Goal: Task Accomplishment & Management: Use online tool/utility

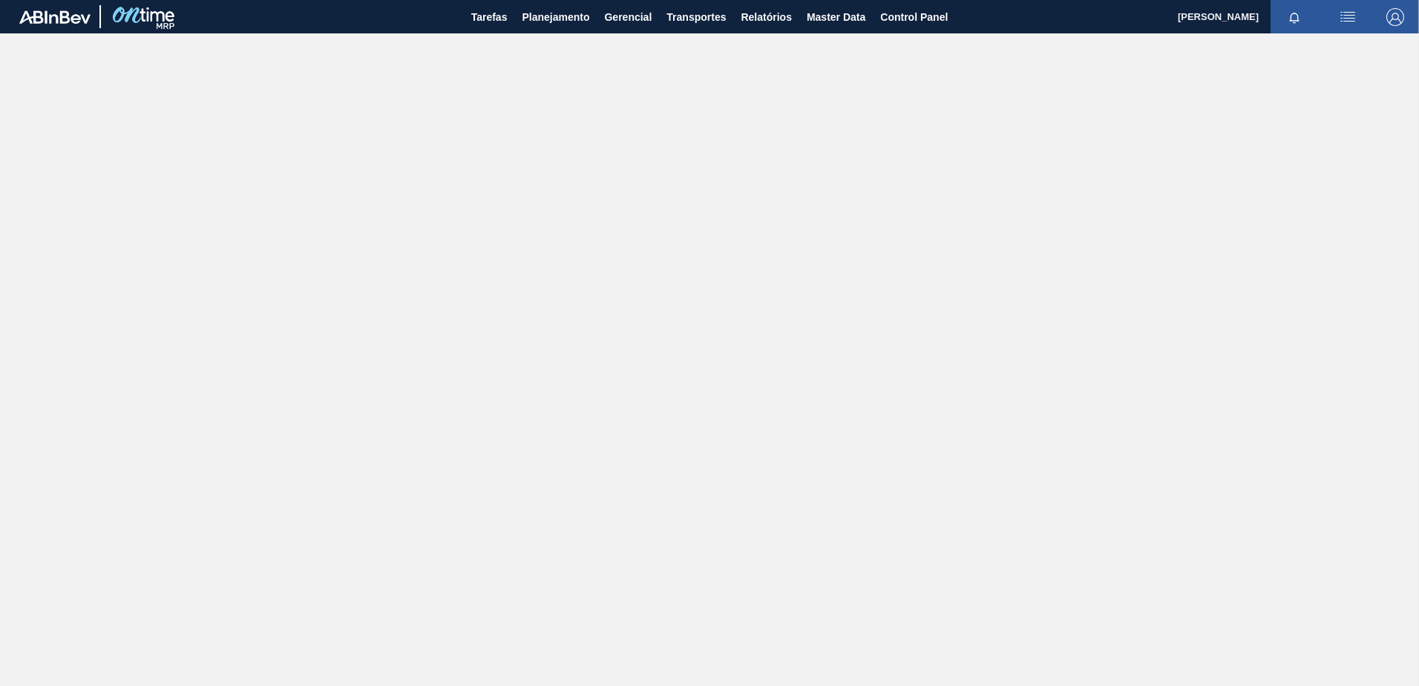
drag, startPoint x: 1405, startPoint y: 4, endPoint x: 987, endPoint y: 57, distance: 421.2
click at [987, 57] on main "Tarefas Planejamento Gerencial Transportes Relatórios Master Data Control Panel…" at bounding box center [709, 343] width 1419 height 686
click at [822, 16] on span "Master Data" at bounding box center [836, 17] width 59 height 18
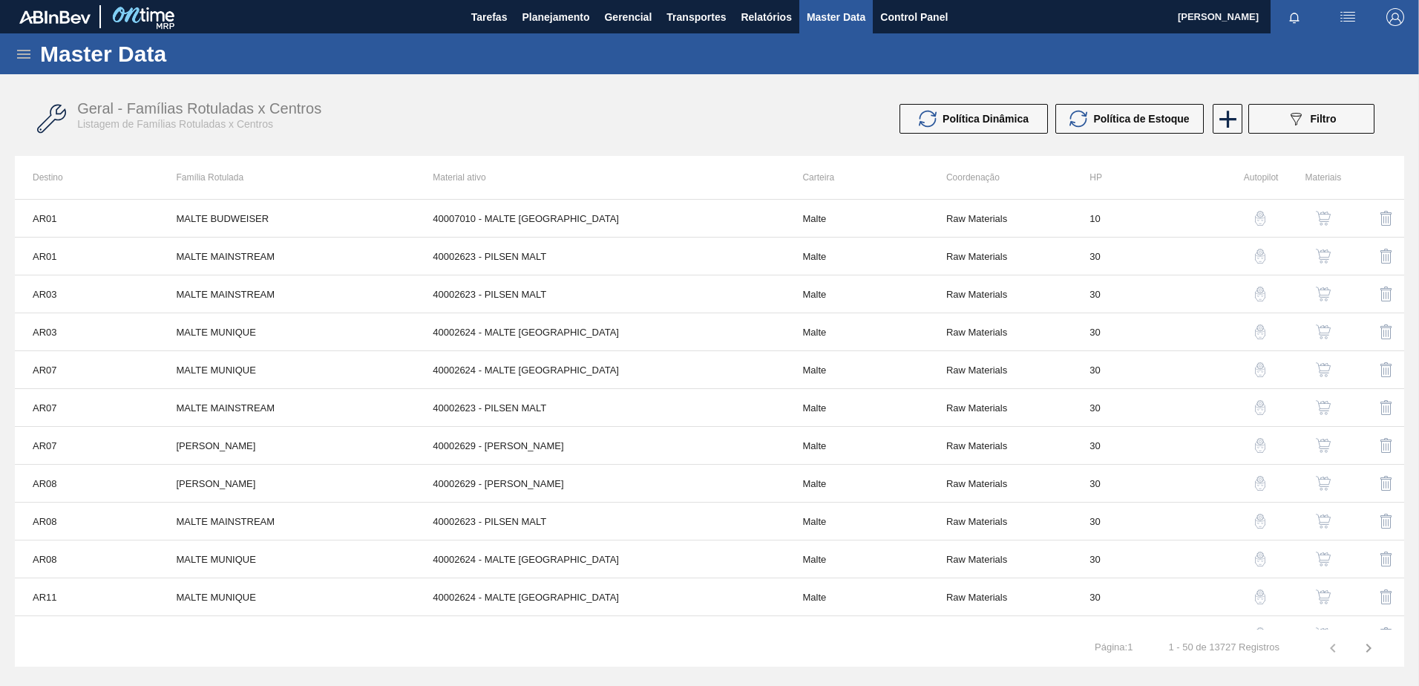
click at [24, 52] on icon at bounding box center [24, 54] width 18 height 18
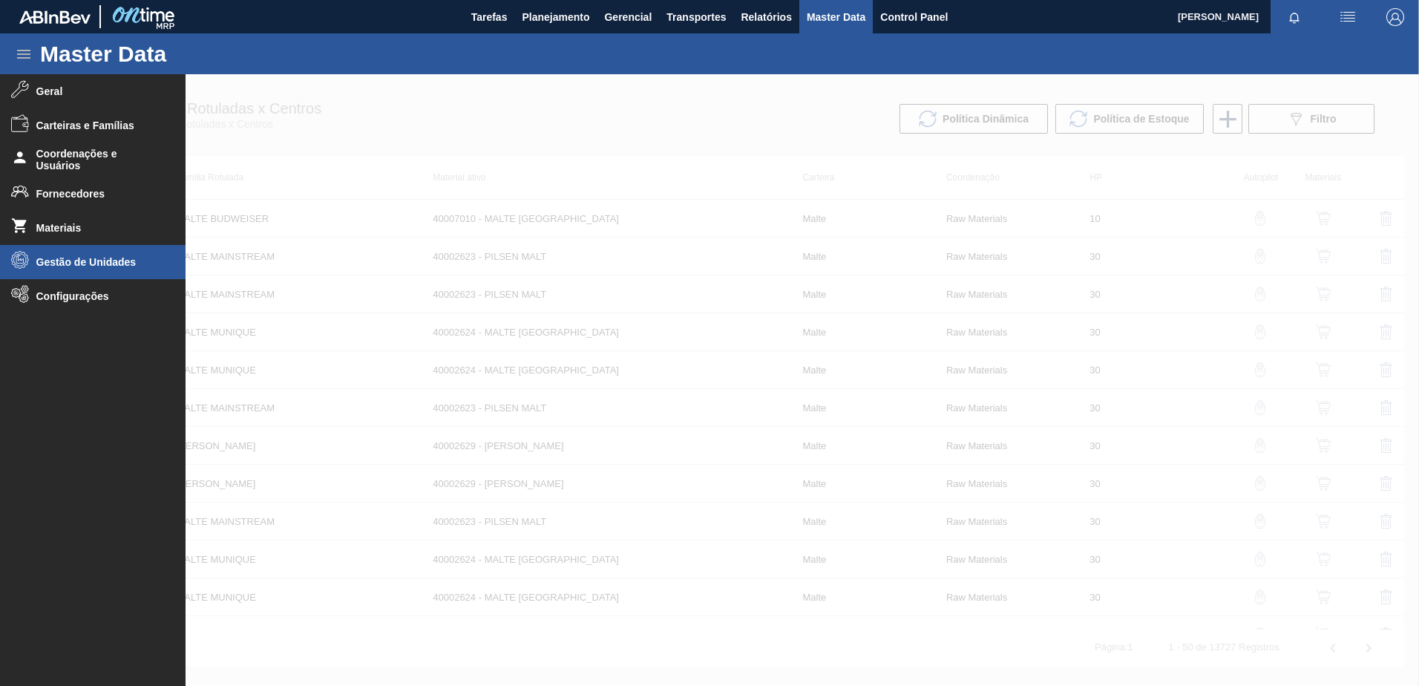
click at [66, 273] on li "Gestão de Unidades" at bounding box center [93, 262] width 186 height 34
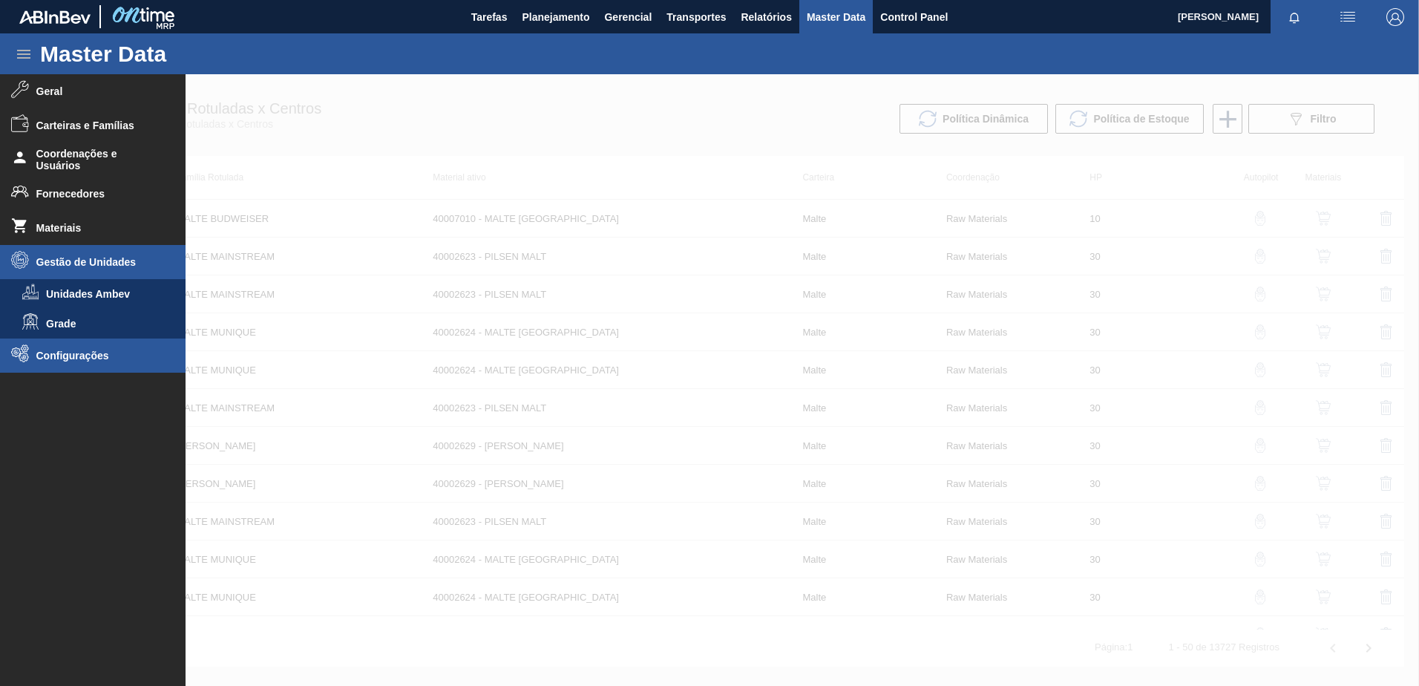
click at [65, 359] on span "Configurações" at bounding box center [97, 355] width 122 height 12
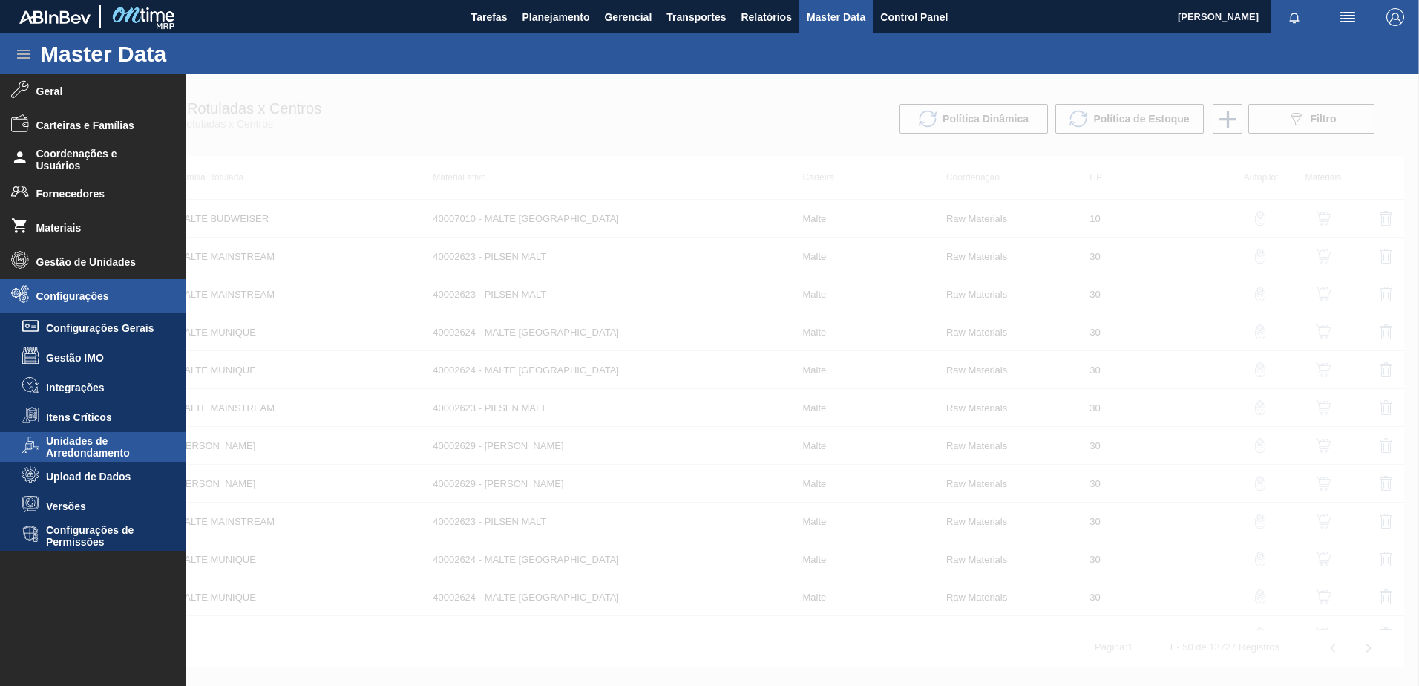
click at [86, 445] on span "Unidades de Arredondamento" at bounding box center [103, 447] width 114 height 24
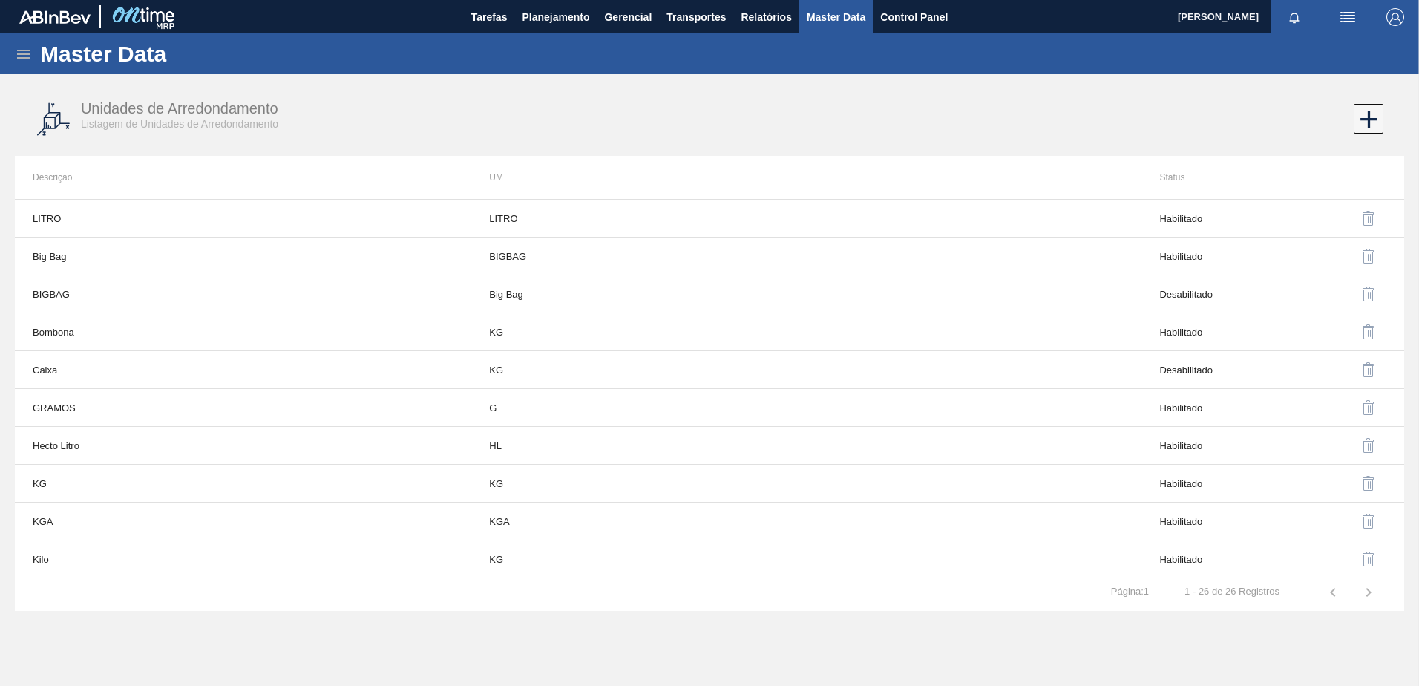
click at [17, 60] on icon at bounding box center [24, 54] width 18 height 18
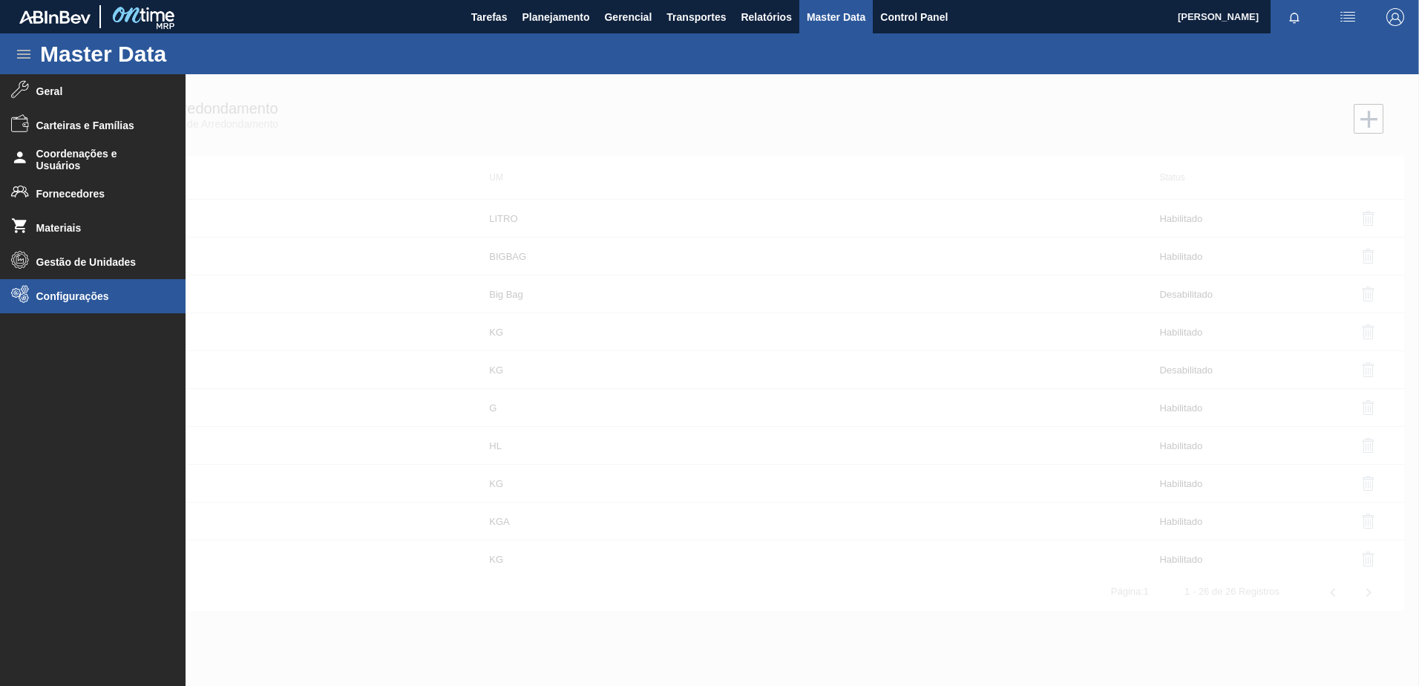
click at [70, 301] on li "Configurações" at bounding box center [93, 296] width 186 height 34
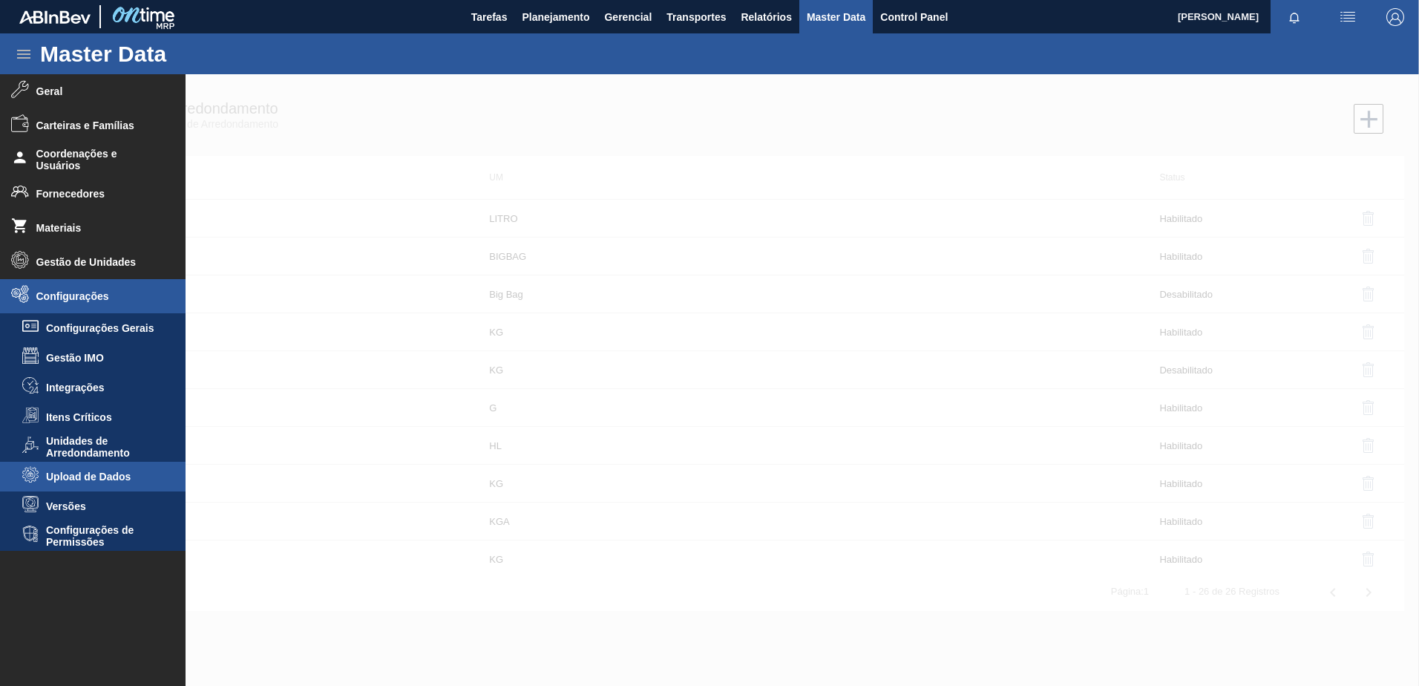
click at [108, 481] on span "Upload de Dados" at bounding box center [103, 476] width 114 height 12
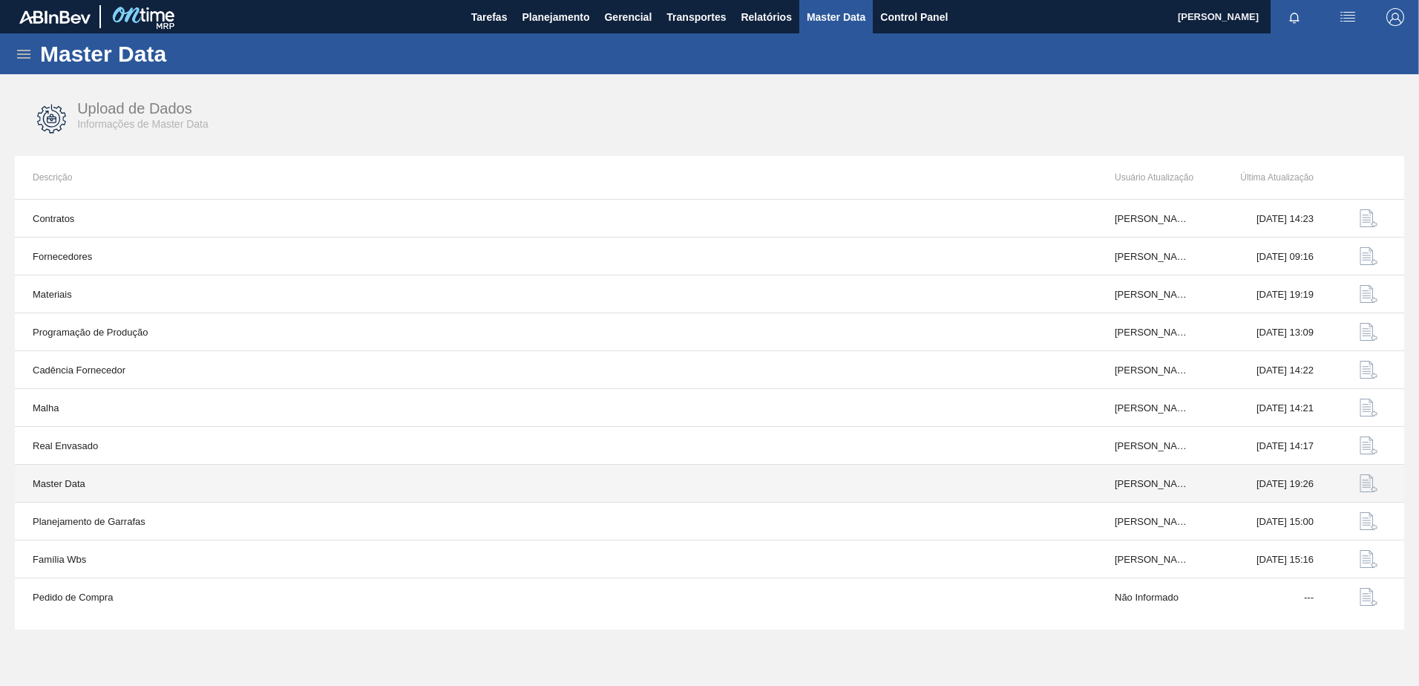
click at [1363, 477] on img "button" at bounding box center [1368, 483] width 18 height 18
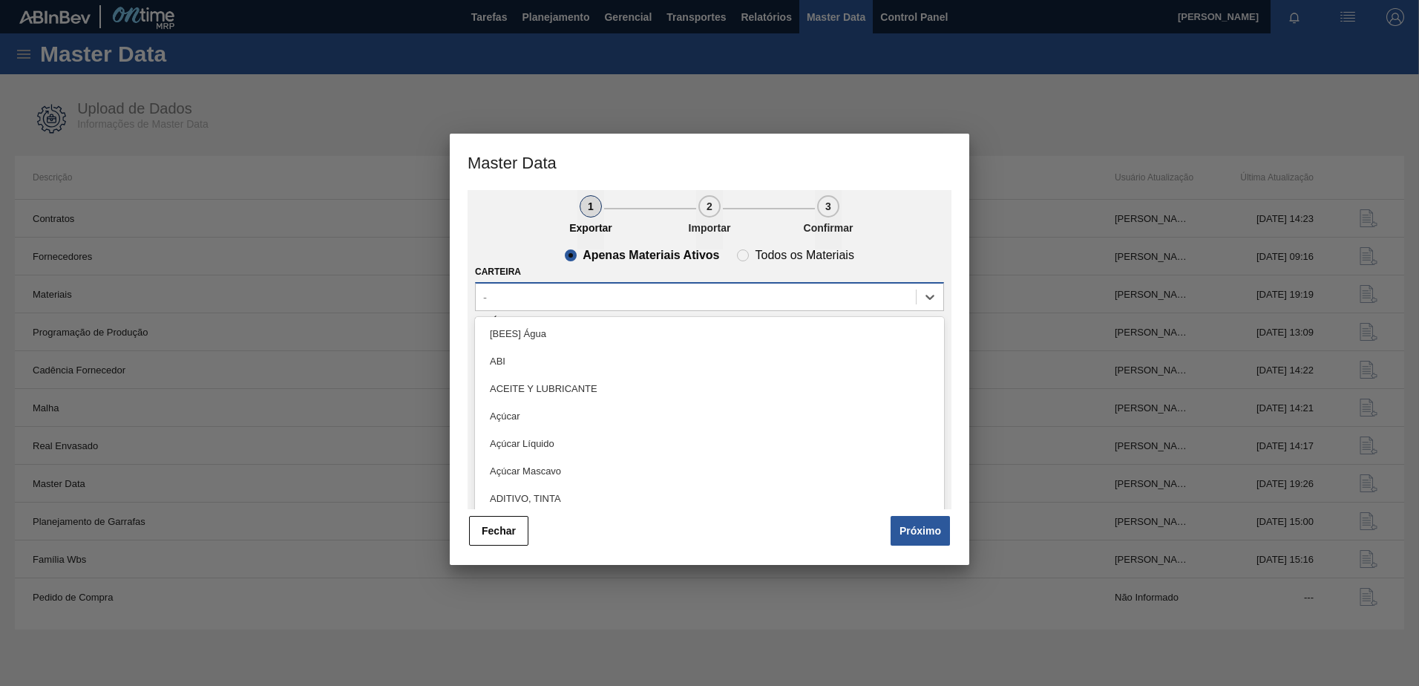
click at [582, 301] on div "-" at bounding box center [696, 297] width 440 height 22
click at [527, 413] on div "Açúcar" at bounding box center [709, 415] width 469 height 27
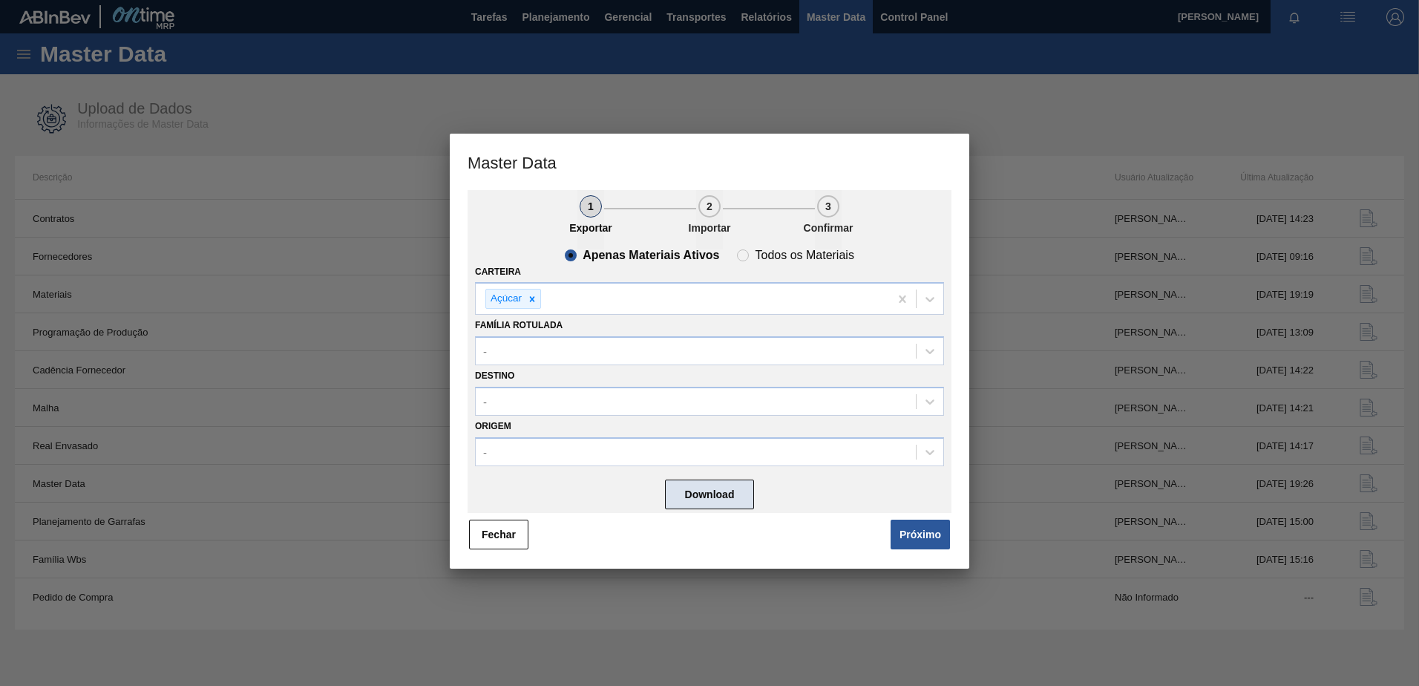
click at [716, 485] on button "Download" at bounding box center [709, 494] width 89 height 30
click at [510, 539] on button "Fechar" at bounding box center [498, 534] width 59 height 30
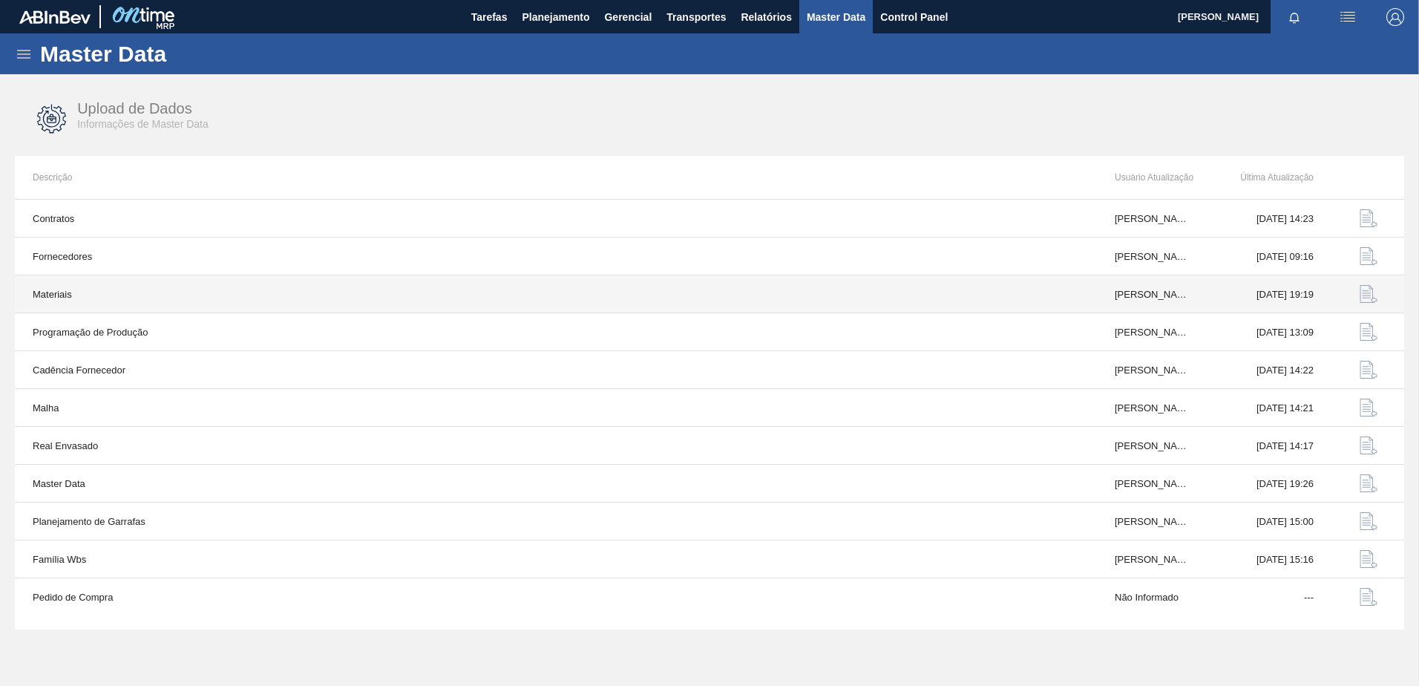
click at [1365, 287] on img "button" at bounding box center [1368, 294] width 18 height 18
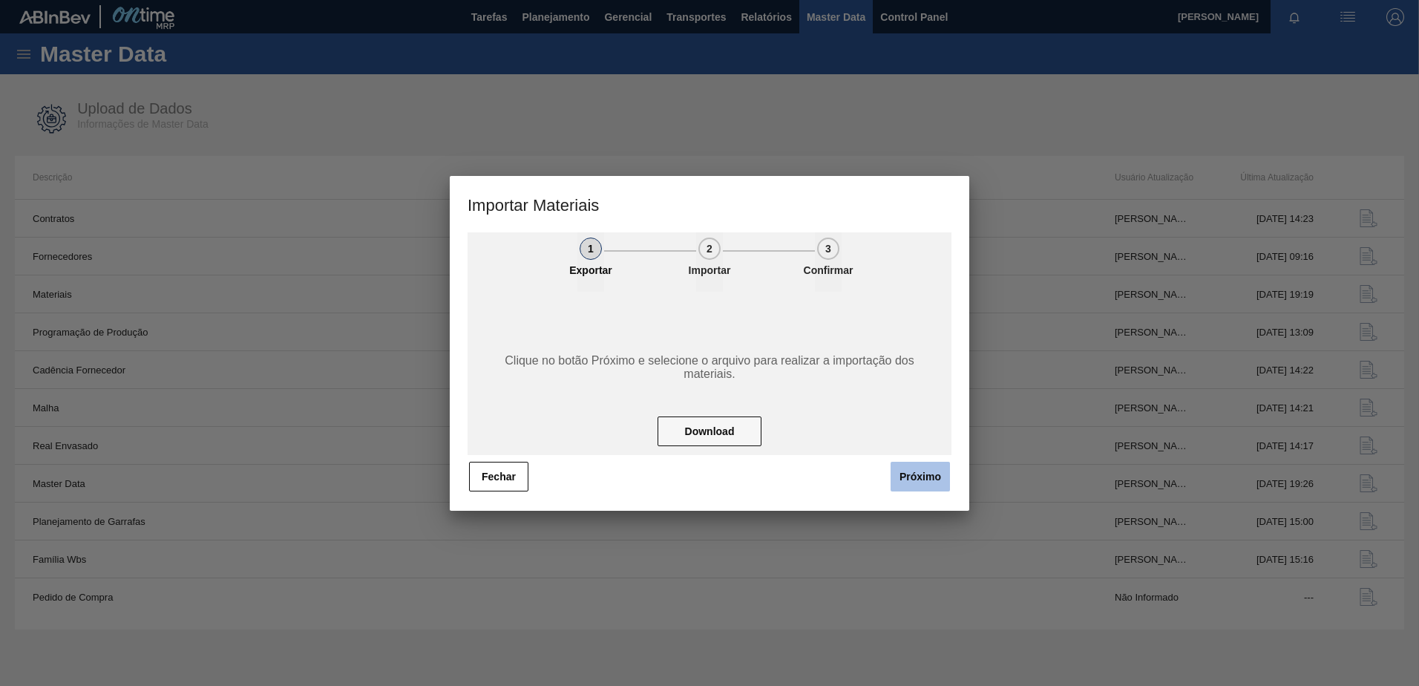
click at [919, 475] on button "Próximo" at bounding box center [919, 477] width 59 height 30
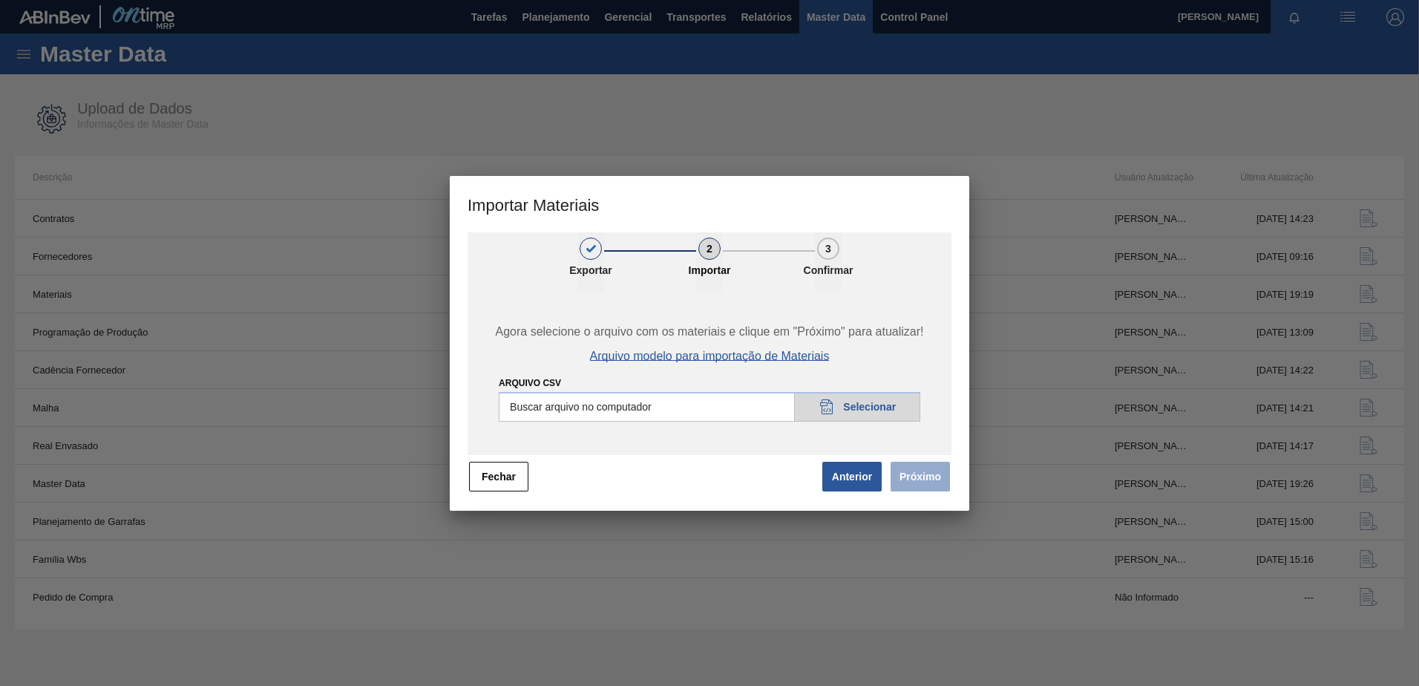
click at [786, 358] on span "Arquivo modelo para importação de Materiais" at bounding box center [710, 355] width 240 height 13
click at [879, 116] on div at bounding box center [709, 343] width 1419 height 686
click at [514, 475] on button "Fechar" at bounding box center [498, 477] width 59 height 30
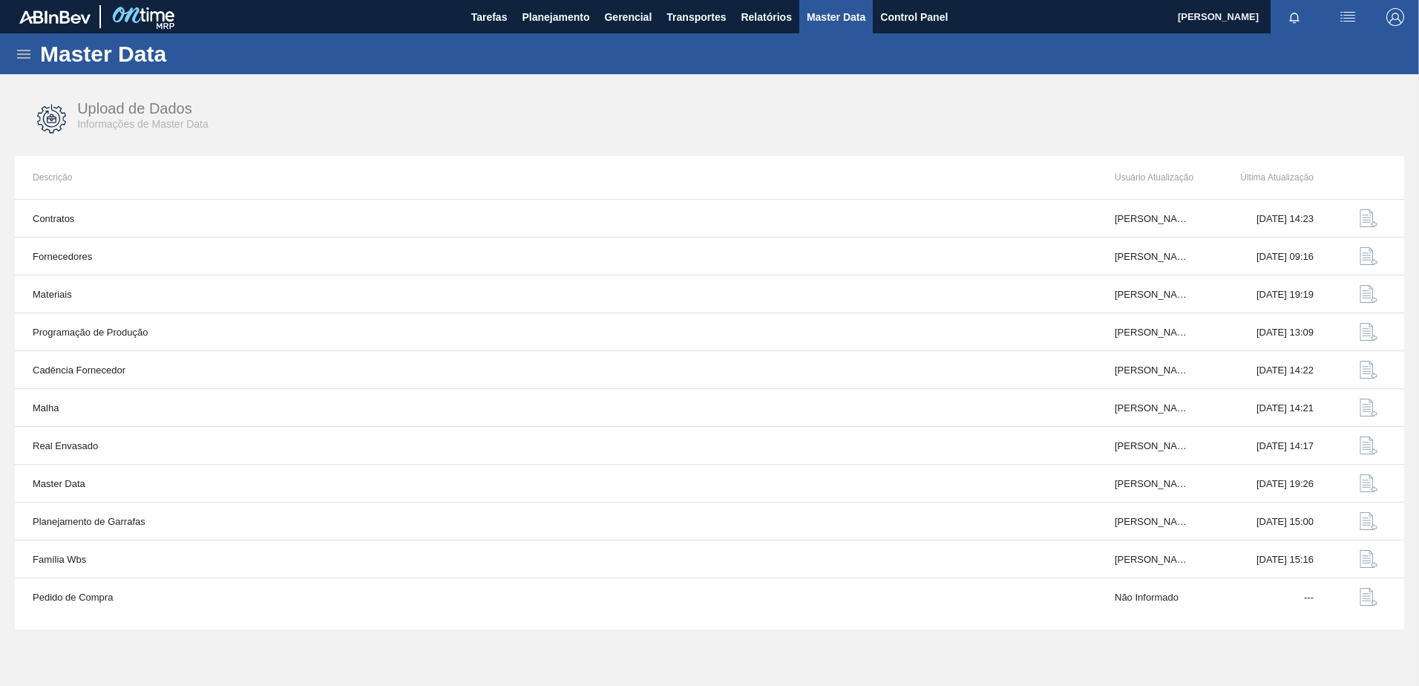
click at [28, 55] on icon at bounding box center [24, 54] width 18 height 18
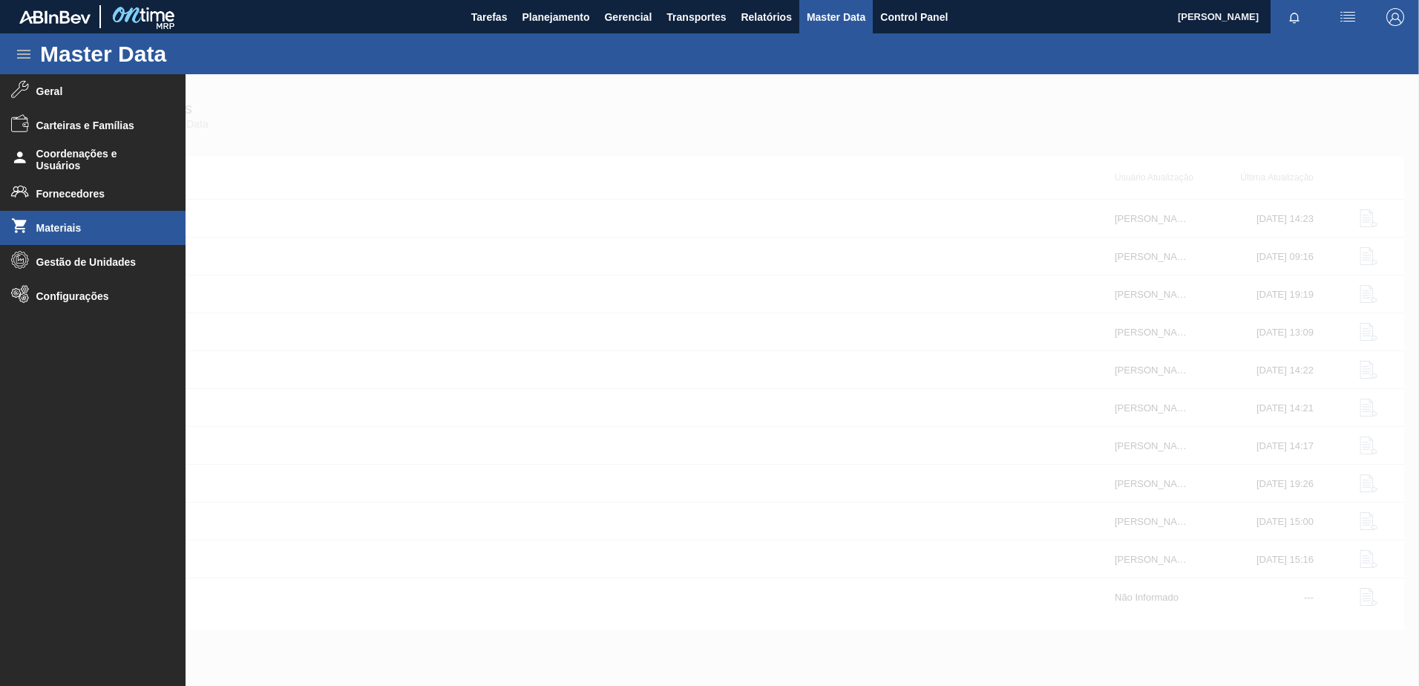
click at [108, 231] on span "Materiais" at bounding box center [97, 228] width 122 height 12
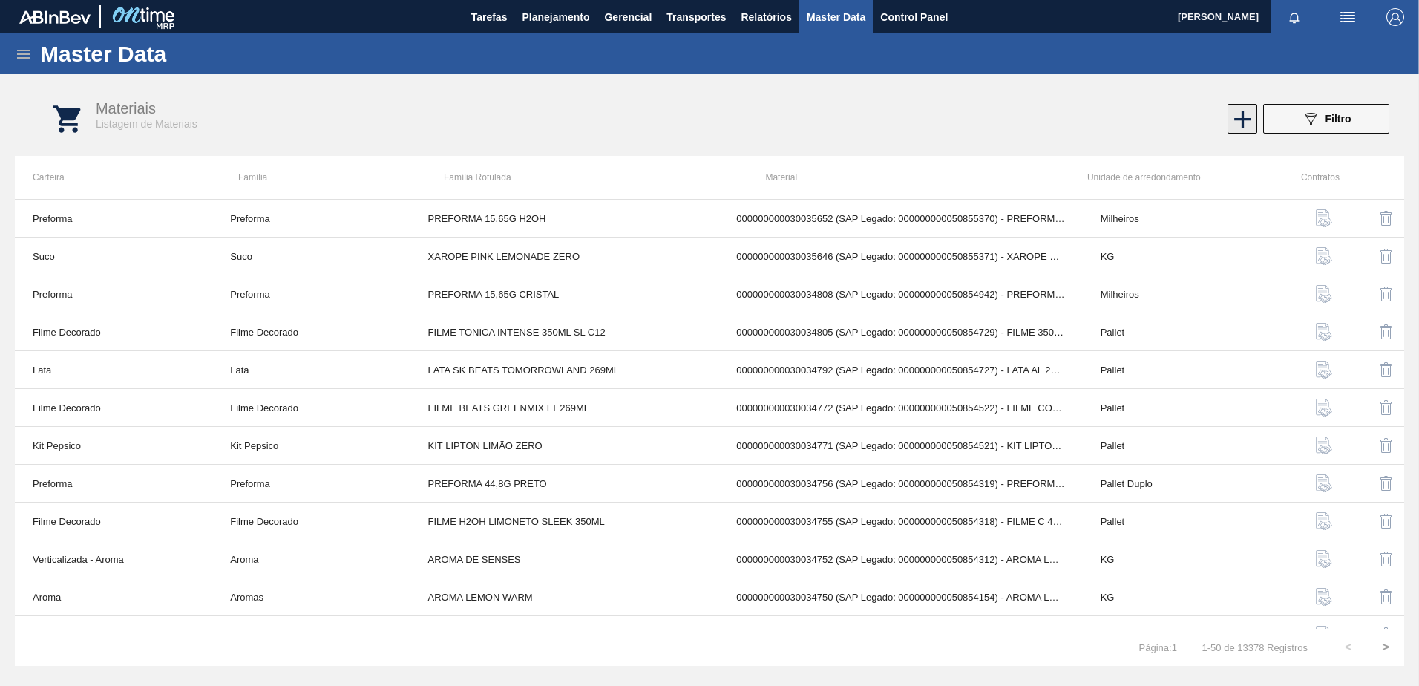
click at [1235, 119] on icon at bounding box center [1242, 119] width 17 height 17
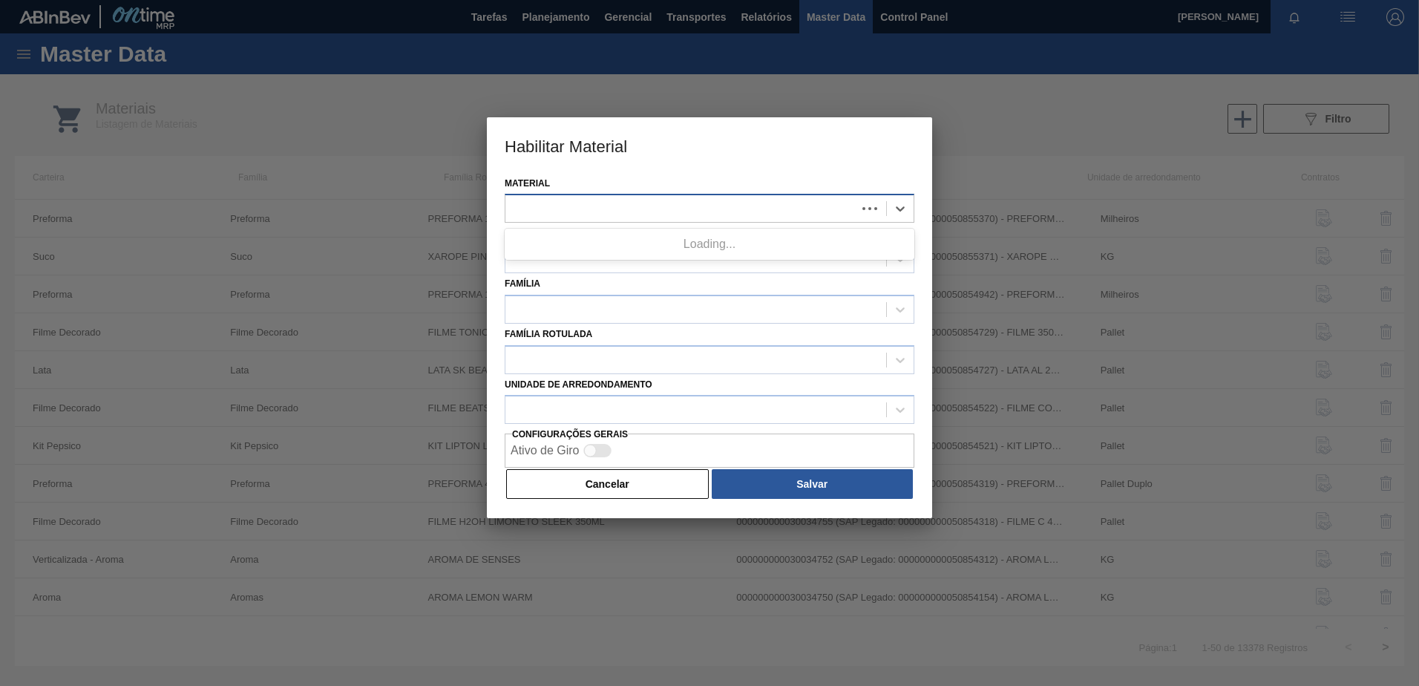
drag, startPoint x: 621, startPoint y: 206, endPoint x: 604, endPoint y: 205, distance: 17.1
click at [621, 207] on div at bounding box center [680, 209] width 351 height 22
click at [602, 485] on button "Cancelar" at bounding box center [607, 484] width 203 height 30
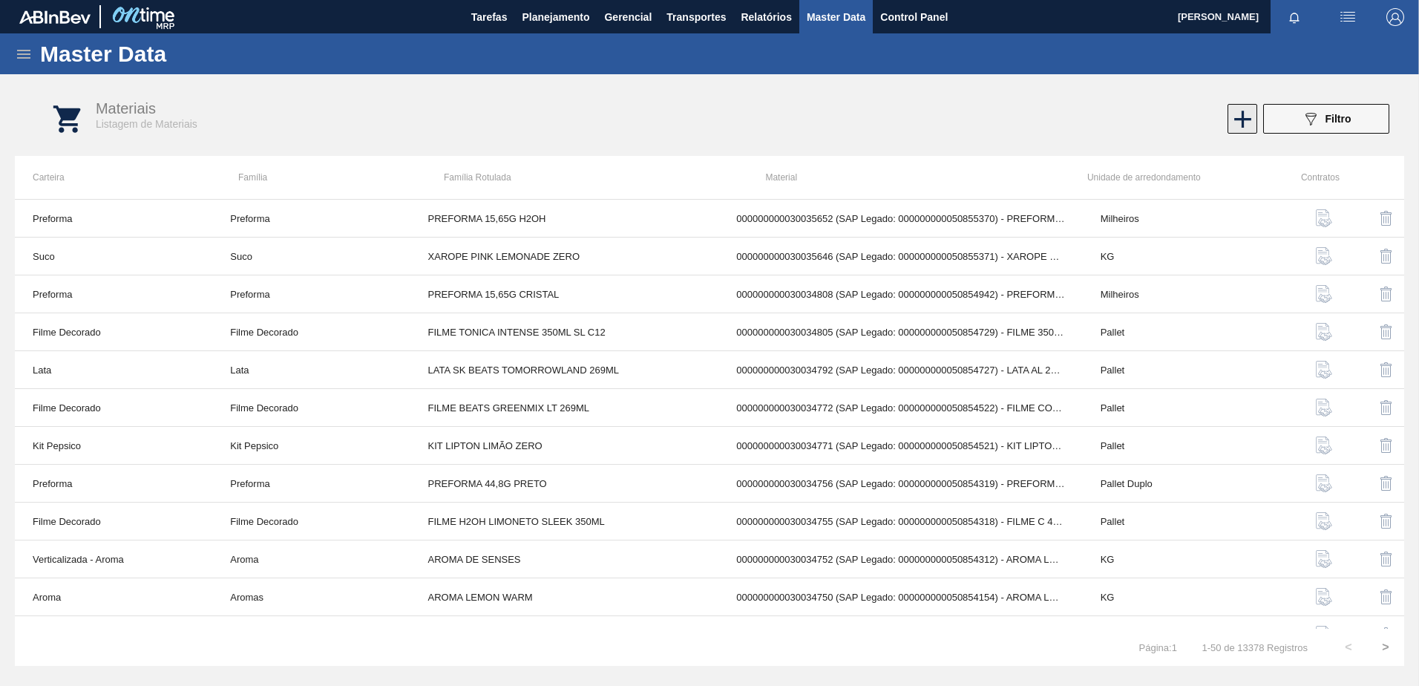
click at [1230, 119] on icon at bounding box center [1242, 119] width 29 height 29
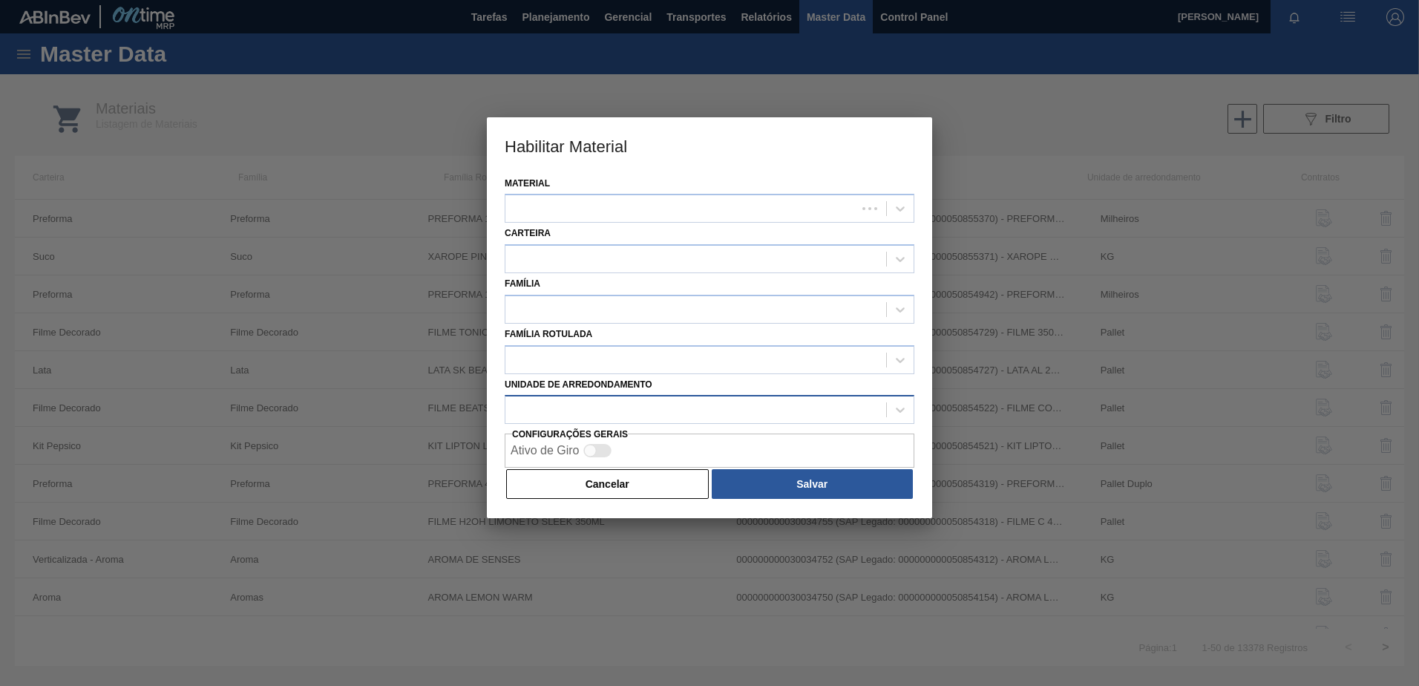
click at [594, 407] on div at bounding box center [695, 410] width 381 height 22
click at [636, 190] on div "Material" at bounding box center [710, 198] width 410 height 50
click at [620, 204] on div at bounding box center [695, 209] width 381 height 22
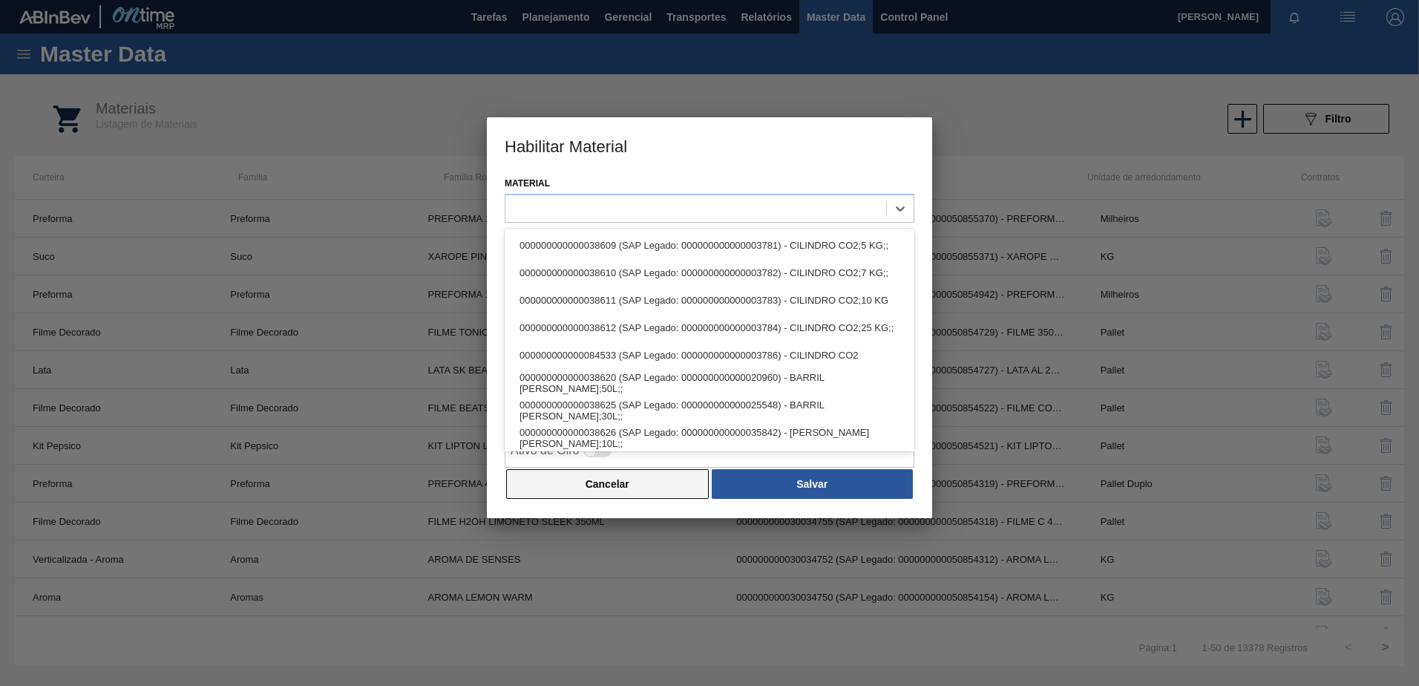
click at [623, 480] on button "Cancelar" at bounding box center [607, 484] width 203 height 30
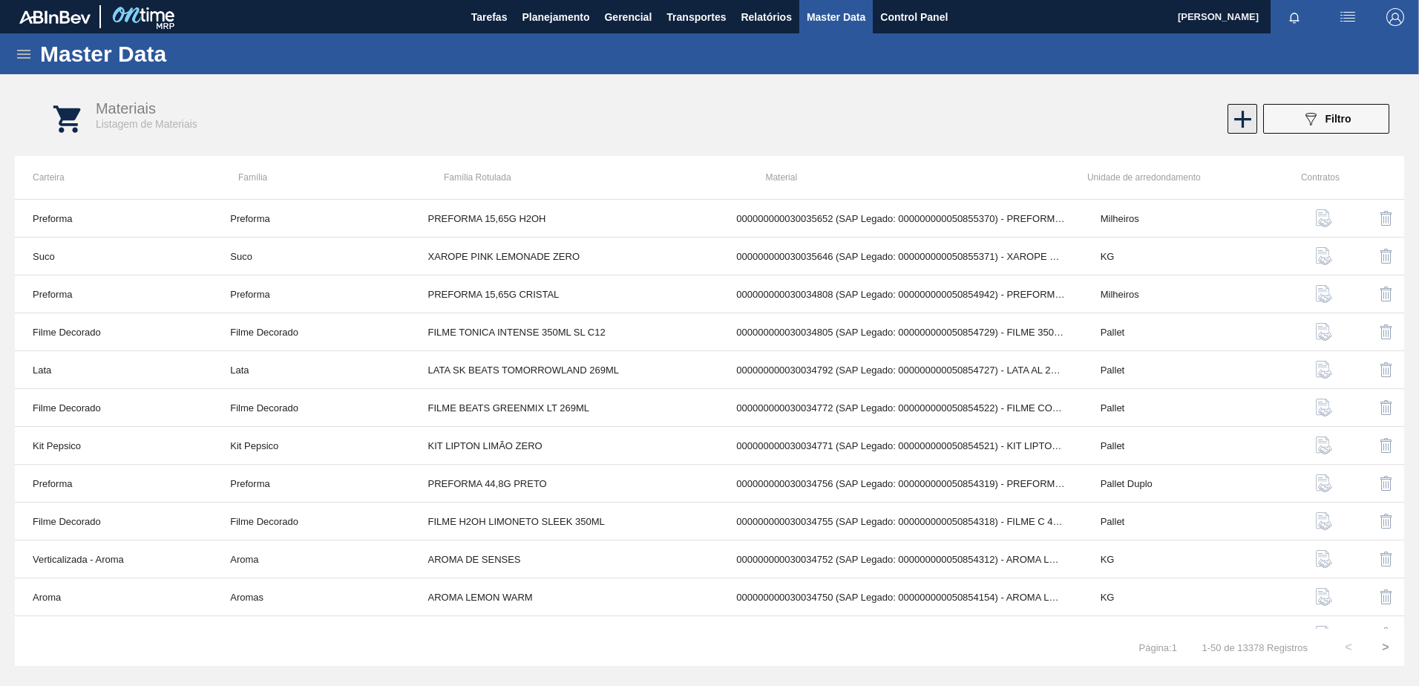
click at [1244, 121] on icon at bounding box center [1242, 119] width 29 height 29
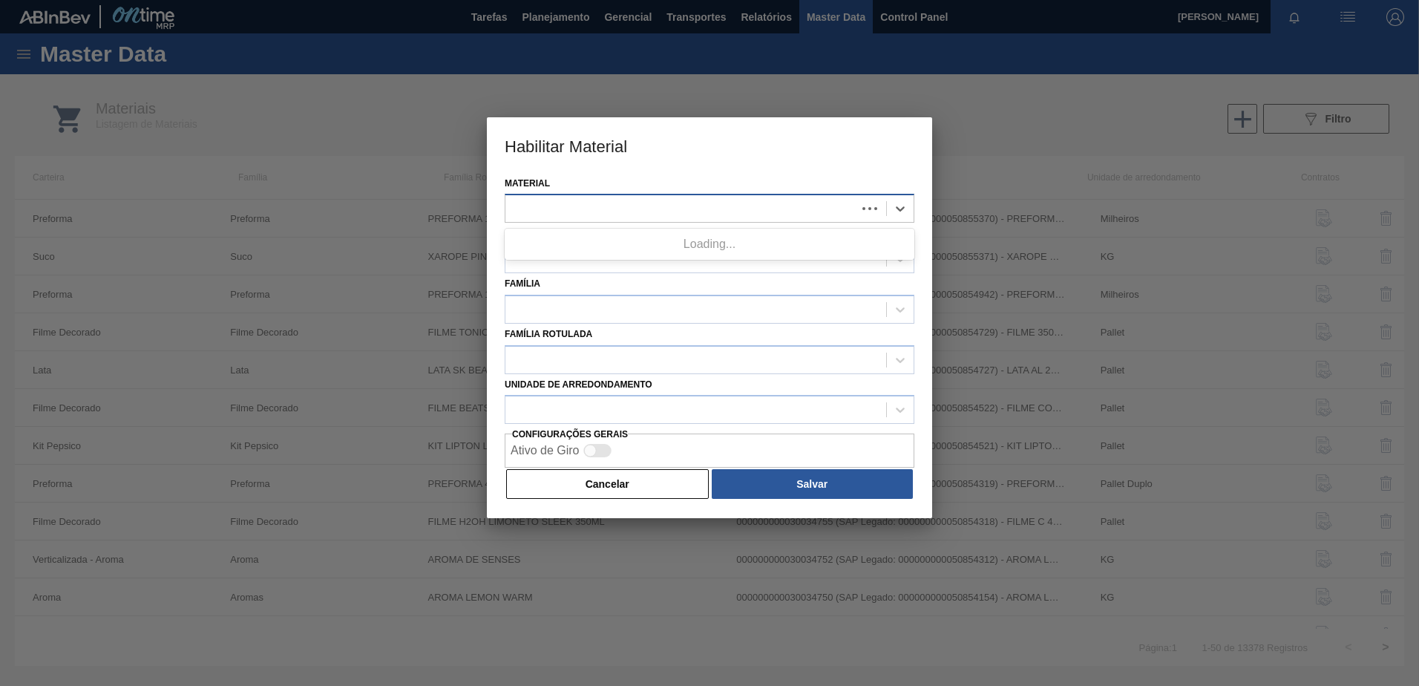
click at [677, 212] on div at bounding box center [680, 209] width 351 height 22
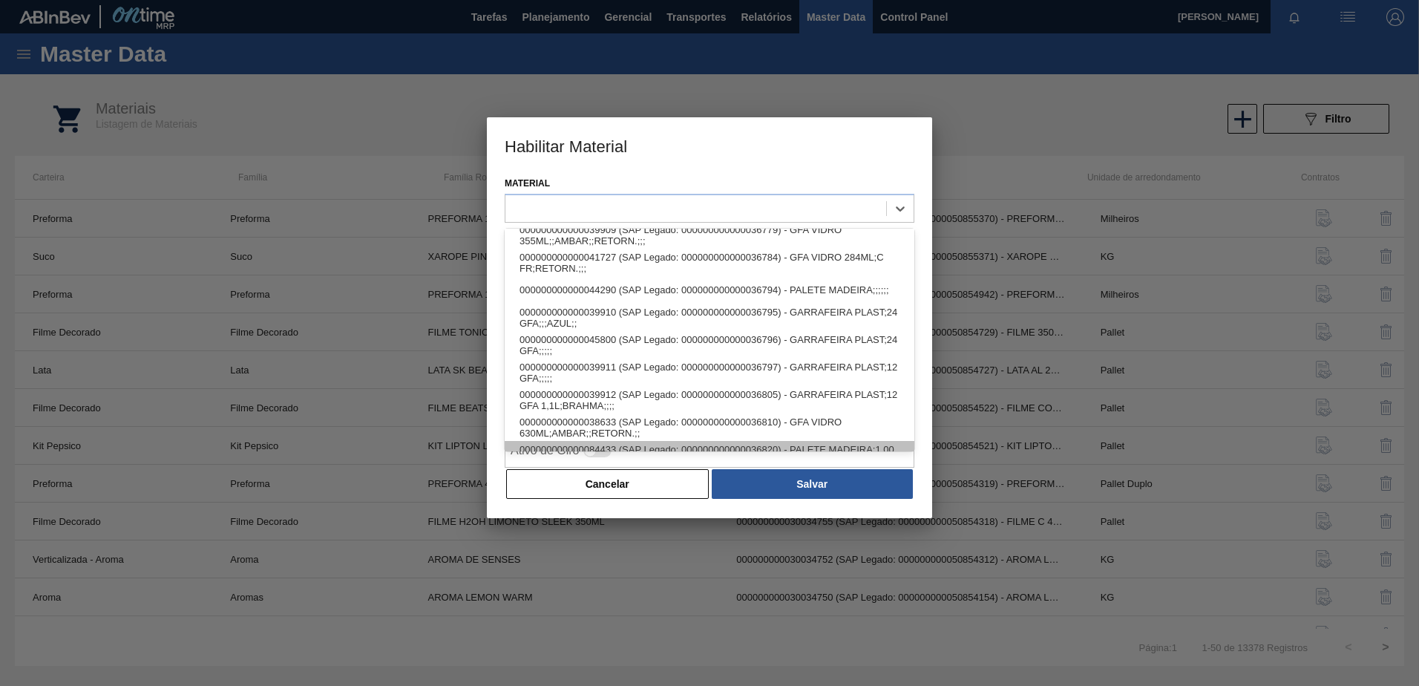
scroll to position [371, 0]
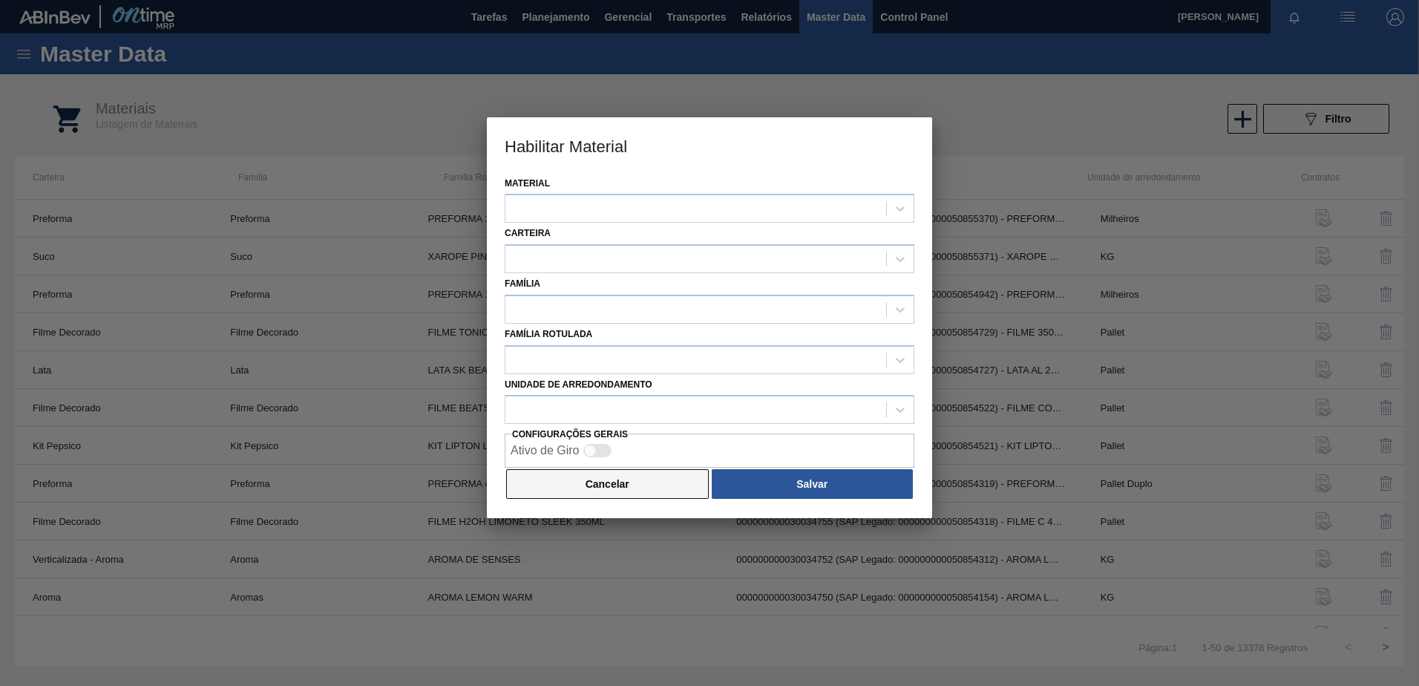
click at [626, 487] on button "Cancelar" at bounding box center [607, 484] width 203 height 30
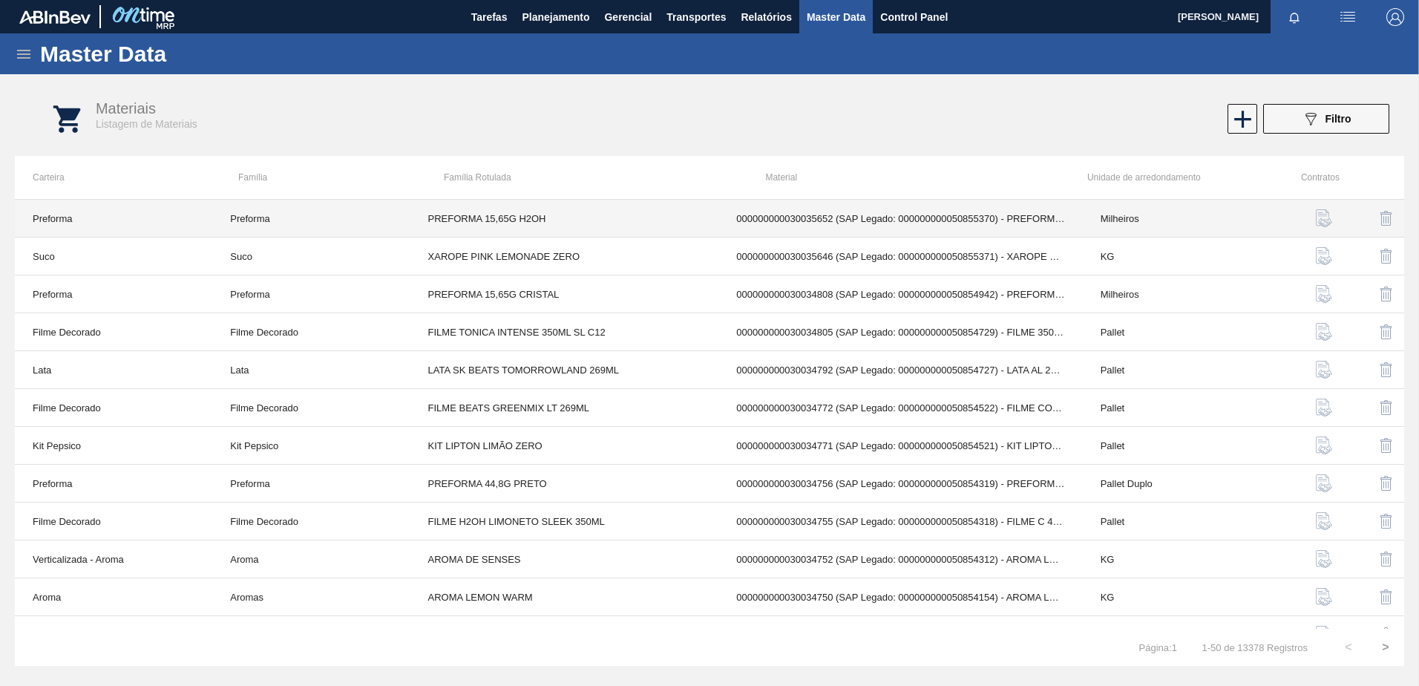
click at [1143, 222] on td "Milheiros" at bounding box center [1181, 219] width 197 height 38
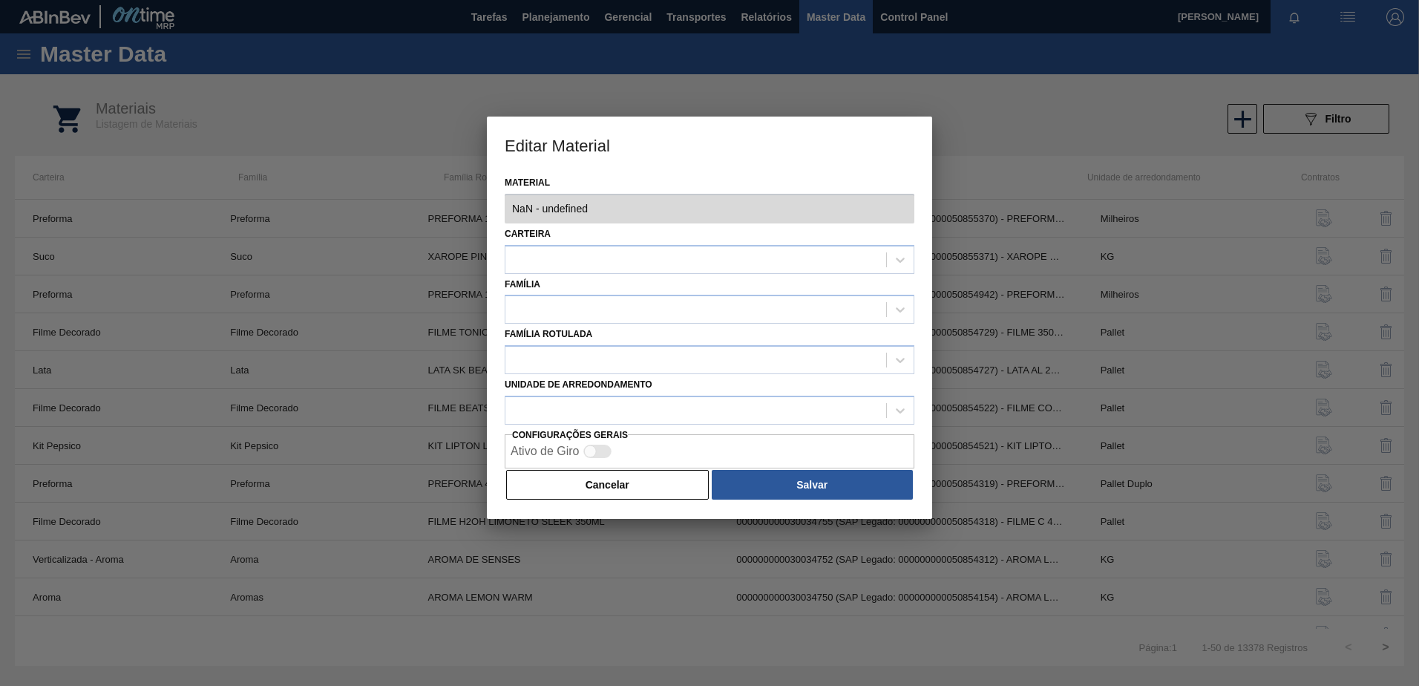
type input "30035652 - 000000000030035652 (SAP Legado: 000000000050855370) - PREFORMA 15,65…"
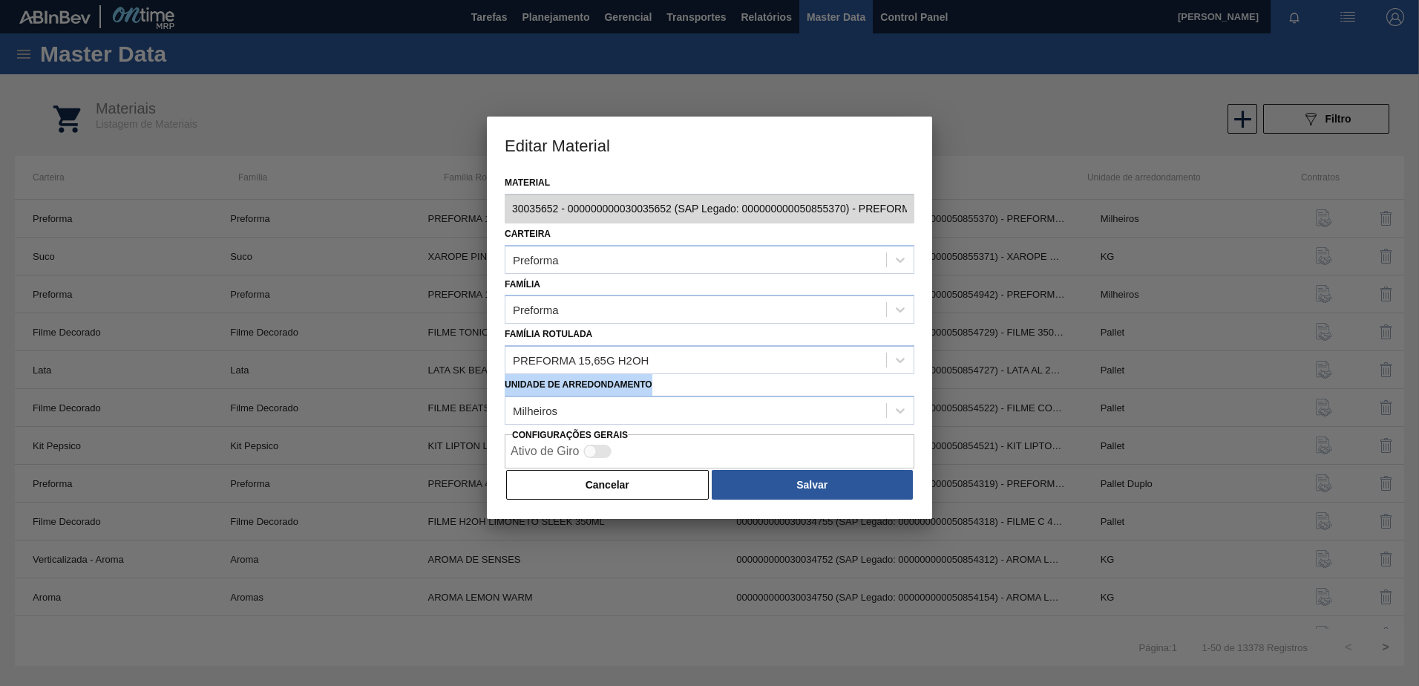
drag, startPoint x: 654, startPoint y: 387, endPoint x: 490, endPoint y: 392, distance: 164.0
click at [490, 392] on div "Material 30035652 - 000000000030035652 (SAP Legado: 000000000050855370) - PREFO…" at bounding box center [709, 345] width 445 height 347
click at [669, 487] on button "Cancelar" at bounding box center [607, 485] width 203 height 30
